Goal: Use online tool/utility: Utilize a website feature to perform a specific function

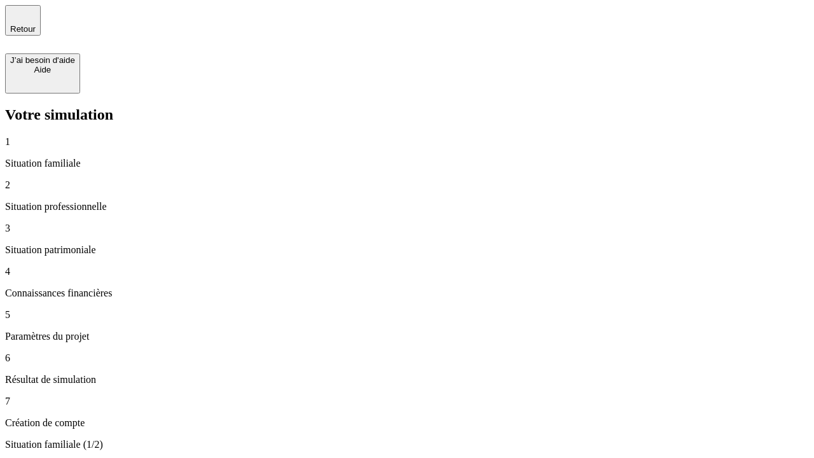
type input "30 000"
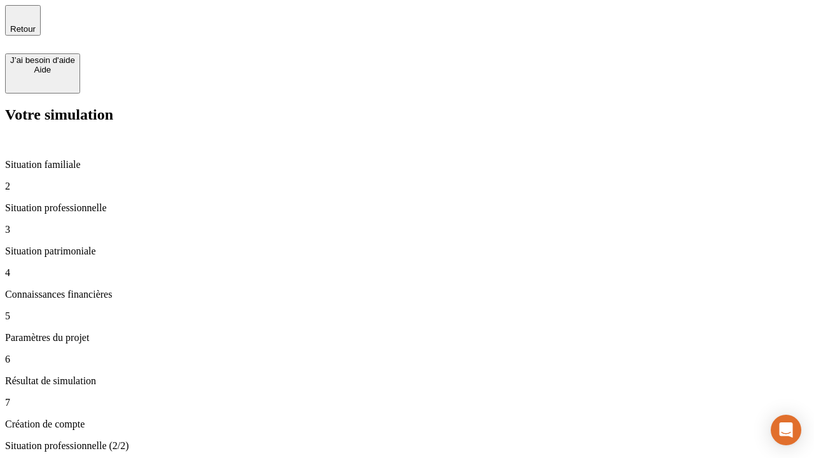
type input "1 000"
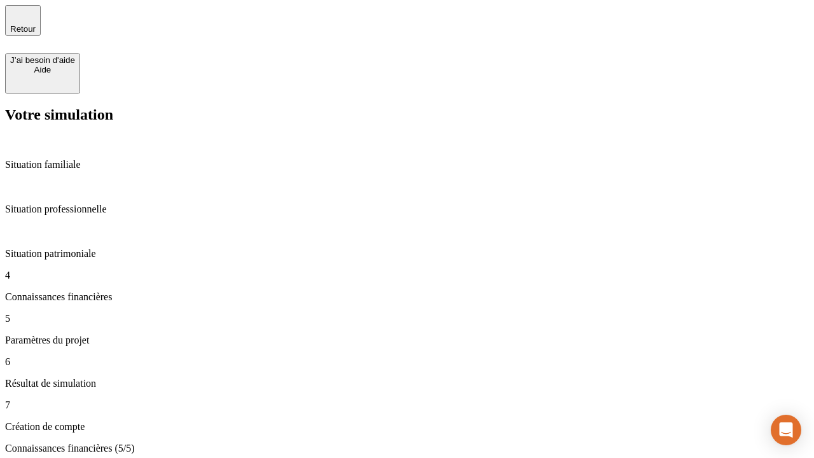
type input "65"
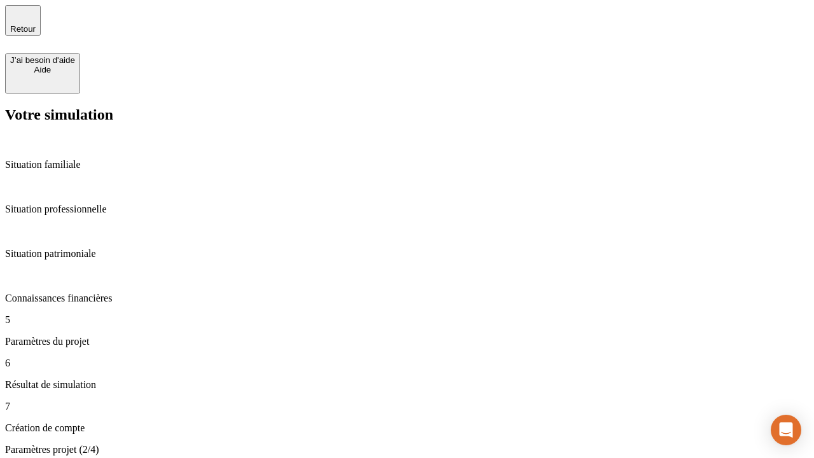
type input "5 000"
type input "640"
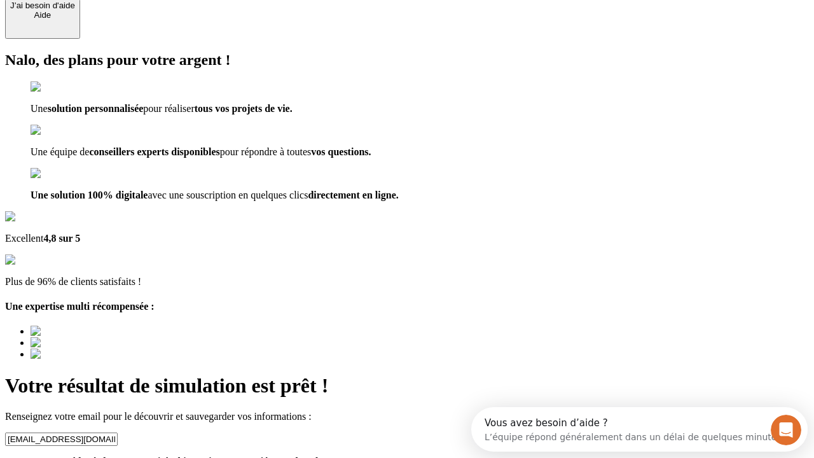
type input "[EMAIL_ADDRESS][DOMAIN_NAME]"
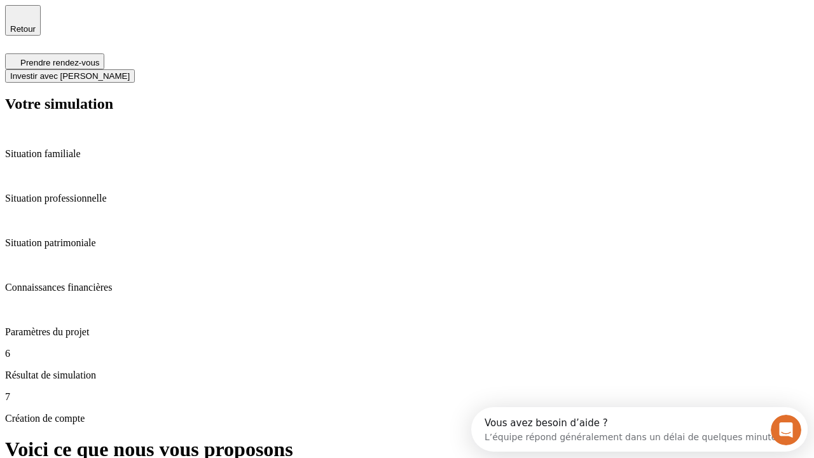
click at [130, 71] on span "Investir avec [PERSON_NAME]" at bounding box center [70, 76] width 120 height 10
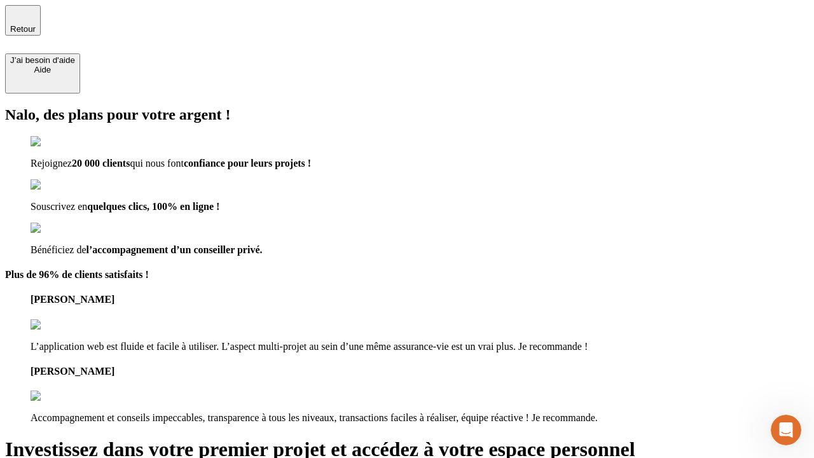
type input "[PERSON_NAME][EMAIL_ADDRESS][DOMAIN_NAME]"
